Goal: Register for event/course

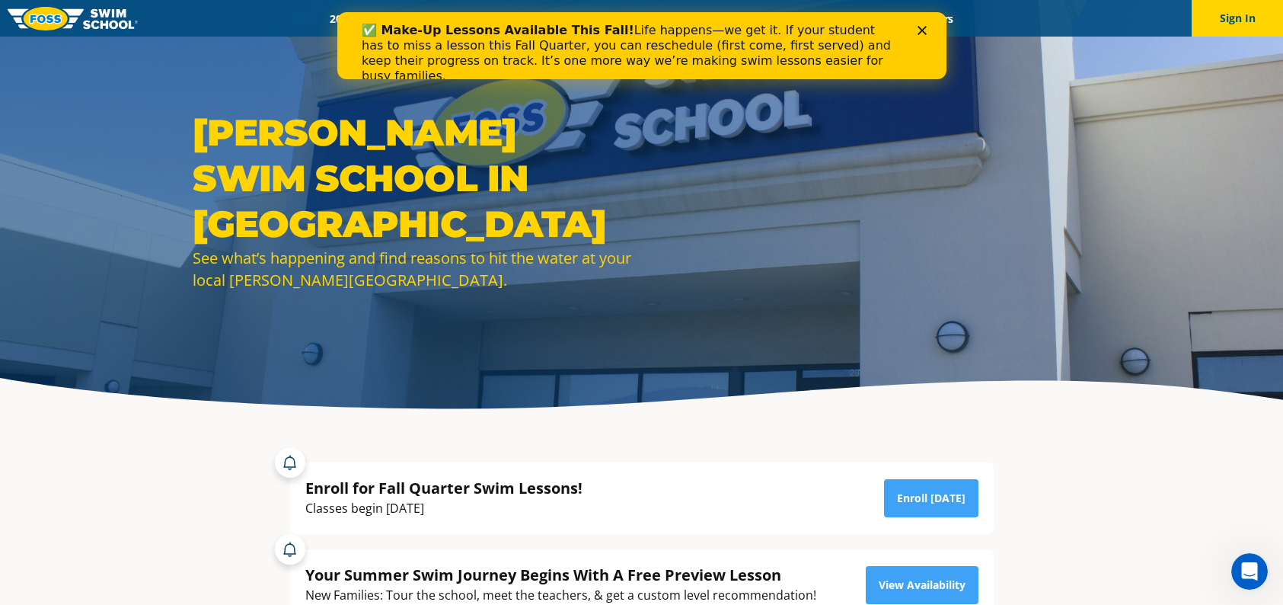
click at [914, 25] on div "✅ Make-Up Lessons Available This Fall! Life happens—we get it. If your student …" at bounding box center [641, 53] width 560 height 70
click at [918, 21] on div "✅ Make-Up Lessons Available This Fall! Life happens—we get it. If your student …" at bounding box center [641, 53] width 560 height 70
click at [929, 50] on div "✅ Make-Up Lessons Available This Fall! Life happens—we get it. If your student …" at bounding box center [641, 53] width 609 height 70
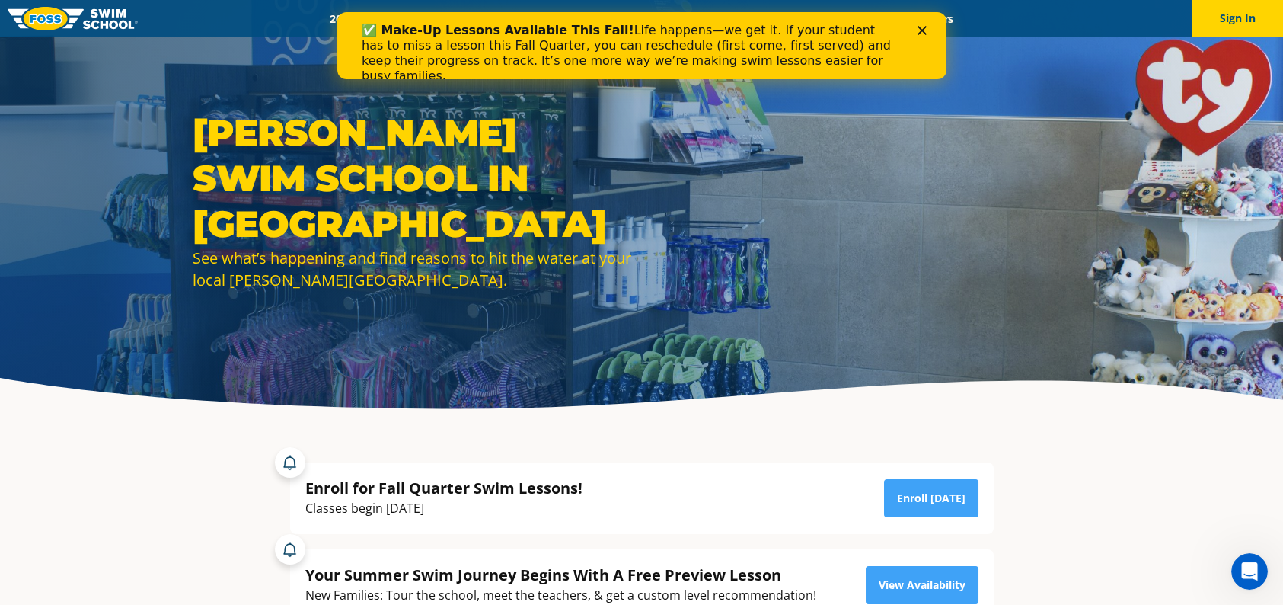
click at [917, 20] on div "✅ Make-Up Lessons Available This Fall! Life happens—we get it. If your student …" at bounding box center [641, 53] width 560 height 70
click at [918, 27] on polygon "Close" at bounding box center [921, 30] width 9 height 9
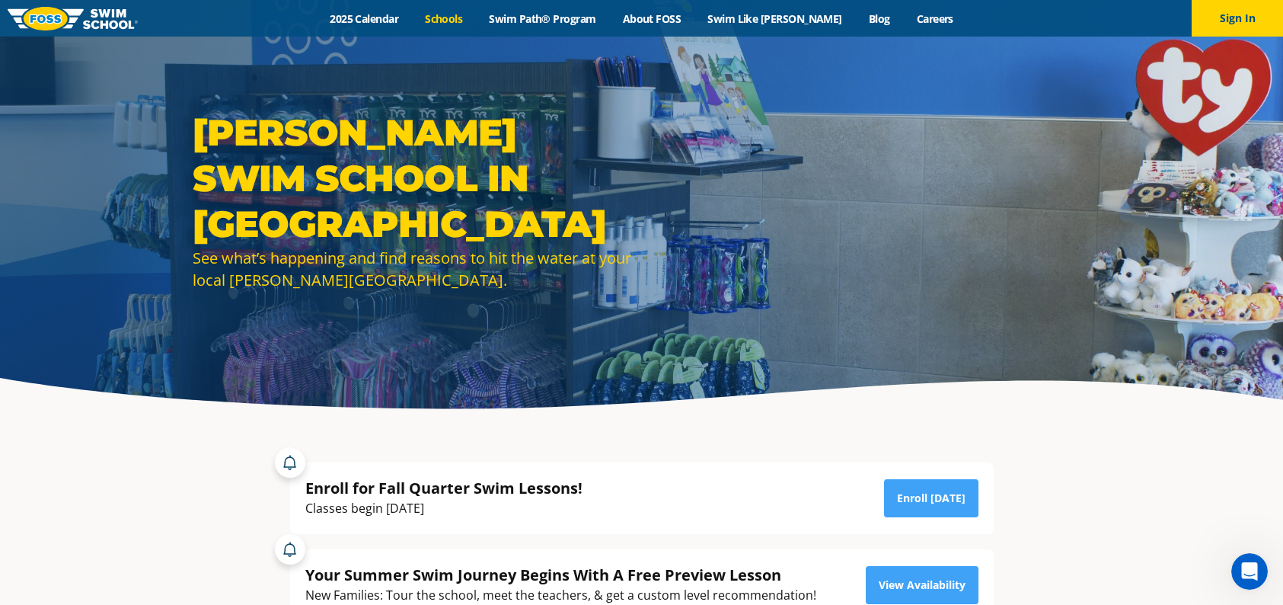
click at [474, 11] on link "Schools" at bounding box center [444, 18] width 64 height 14
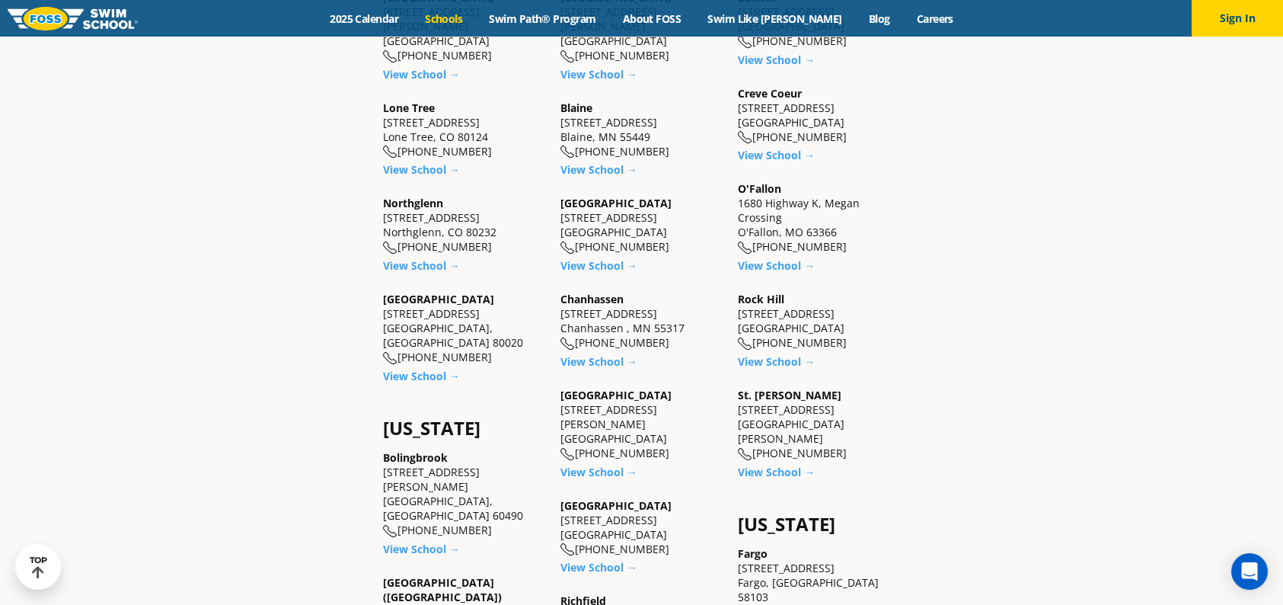
scroll to position [762, 0]
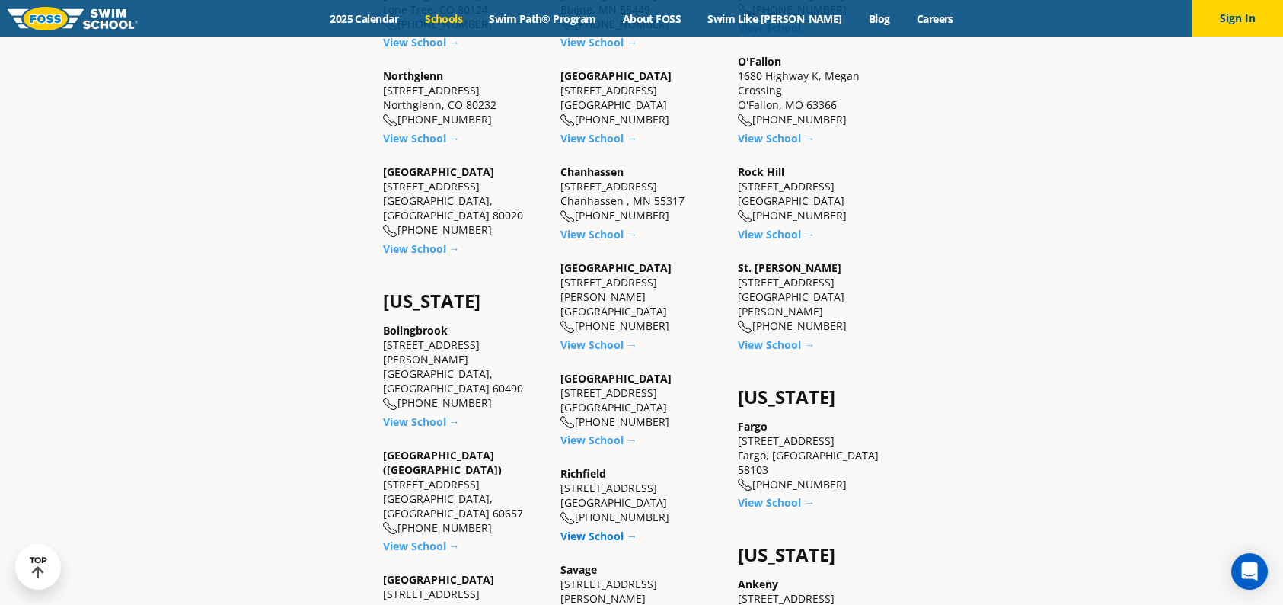
click at [587, 535] on link "View School →" at bounding box center [598, 535] width 77 height 14
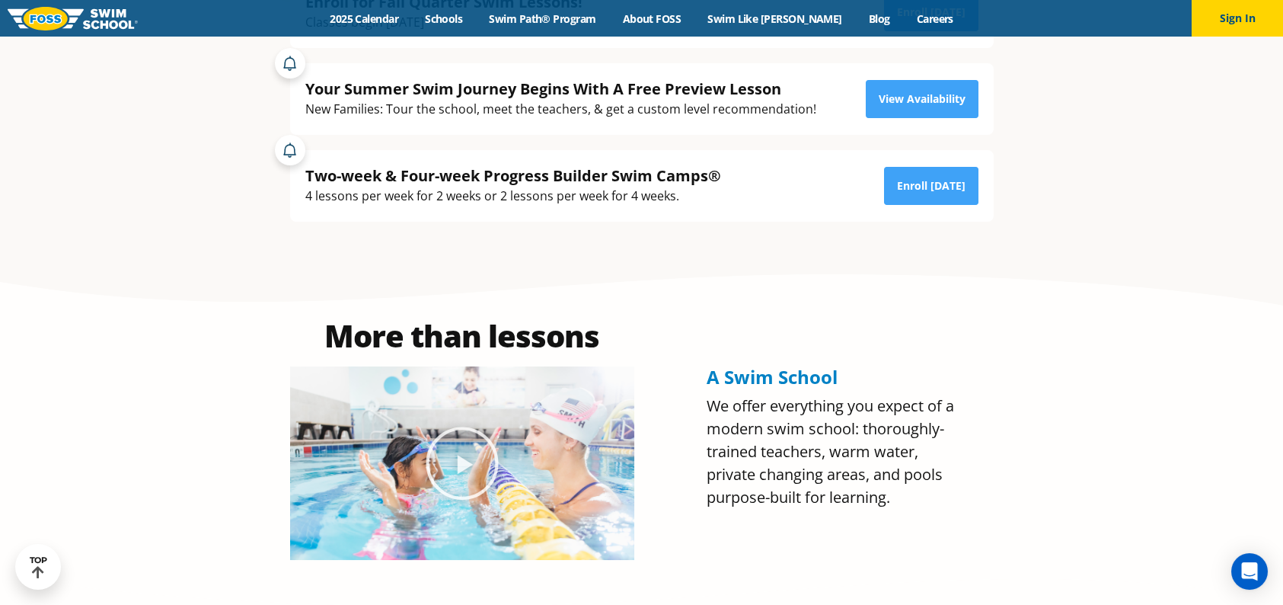
scroll to position [105, 0]
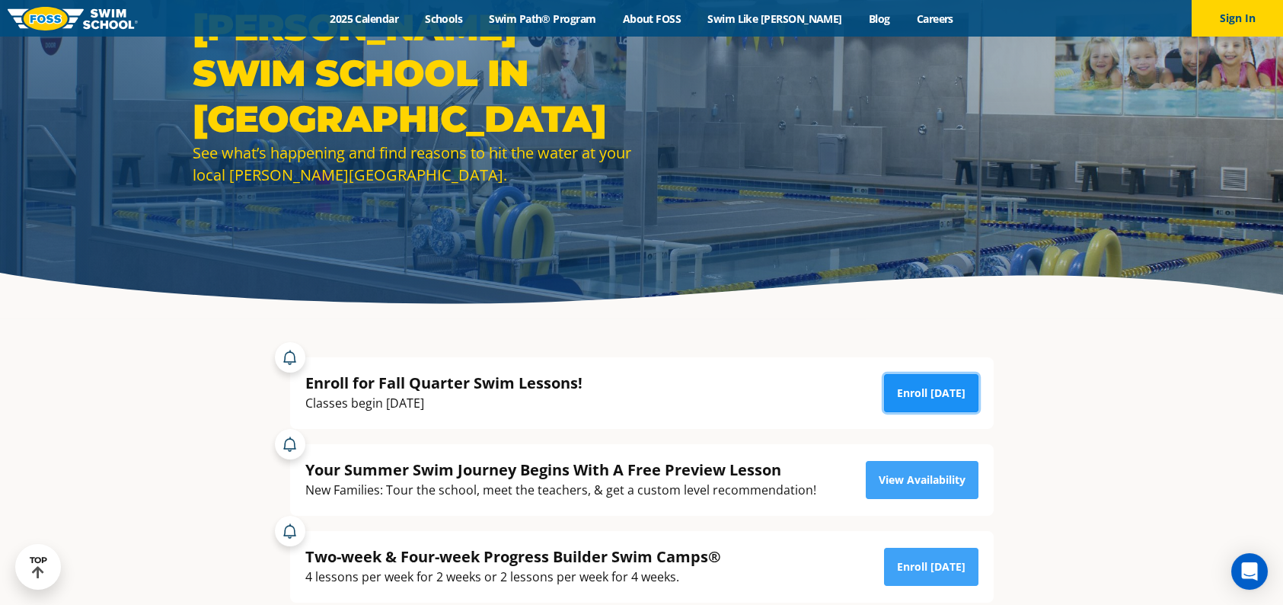
click at [914, 391] on link "Enroll Today" at bounding box center [931, 393] width 94 height 38
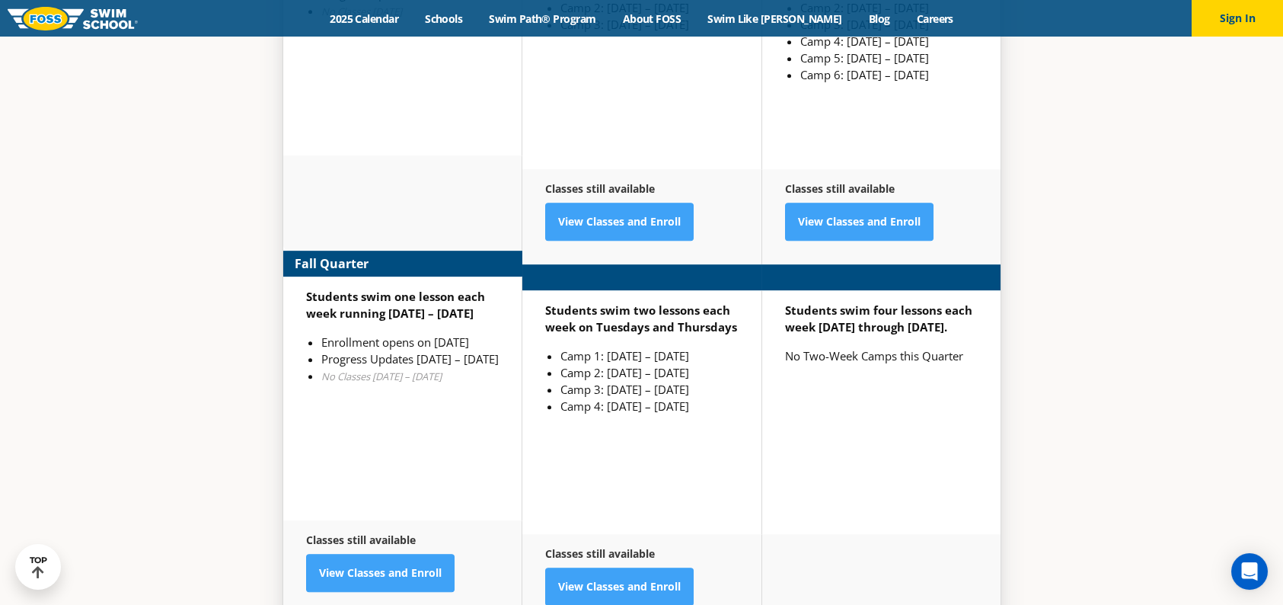
scroll to position [3933, 0]
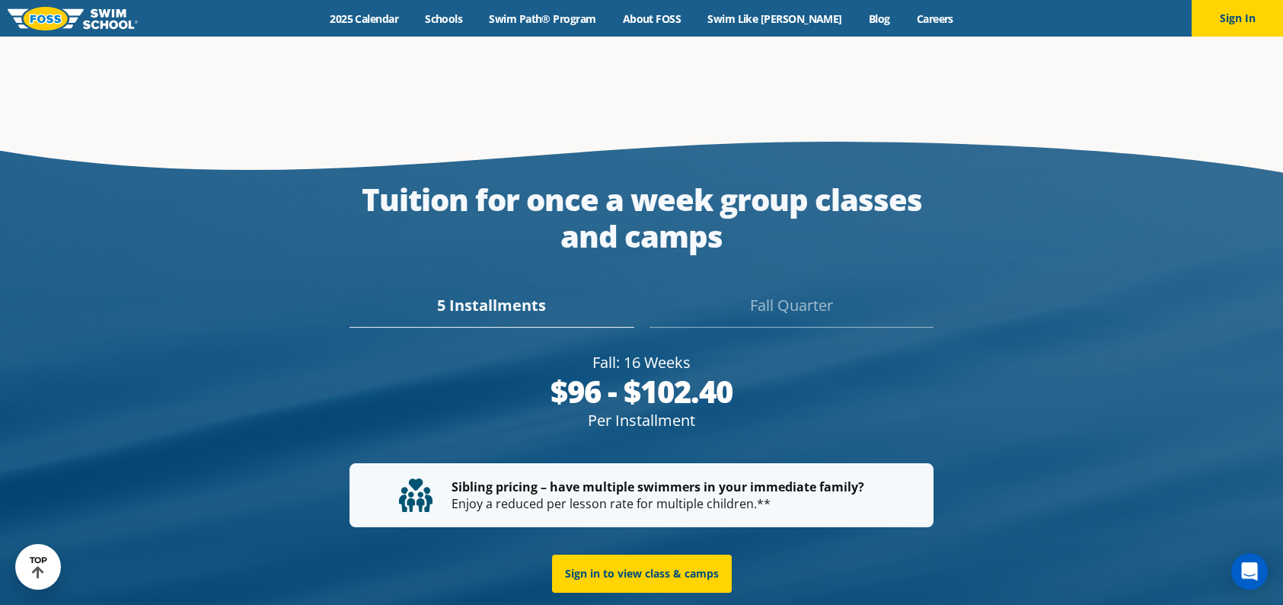
click at [798, 294] on div "Fall Quarter" at bounding box center [792, 311] width 284 height 34
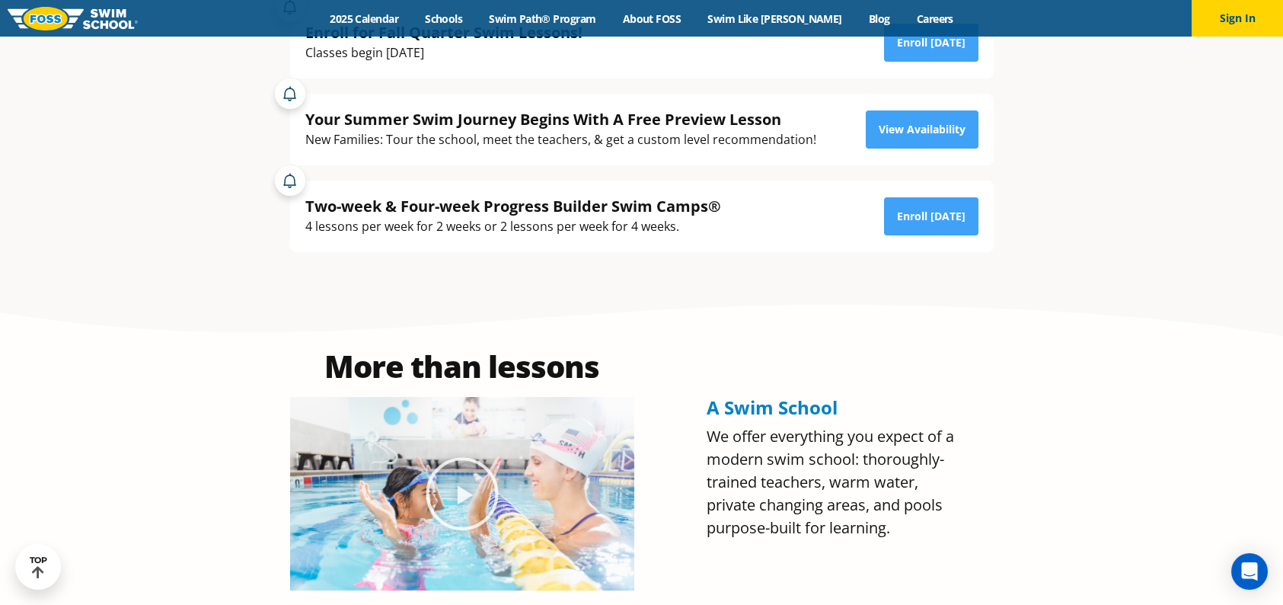
scroll to position [0, 0]
